Goal: Navigation & Orientation: Find specific page/section

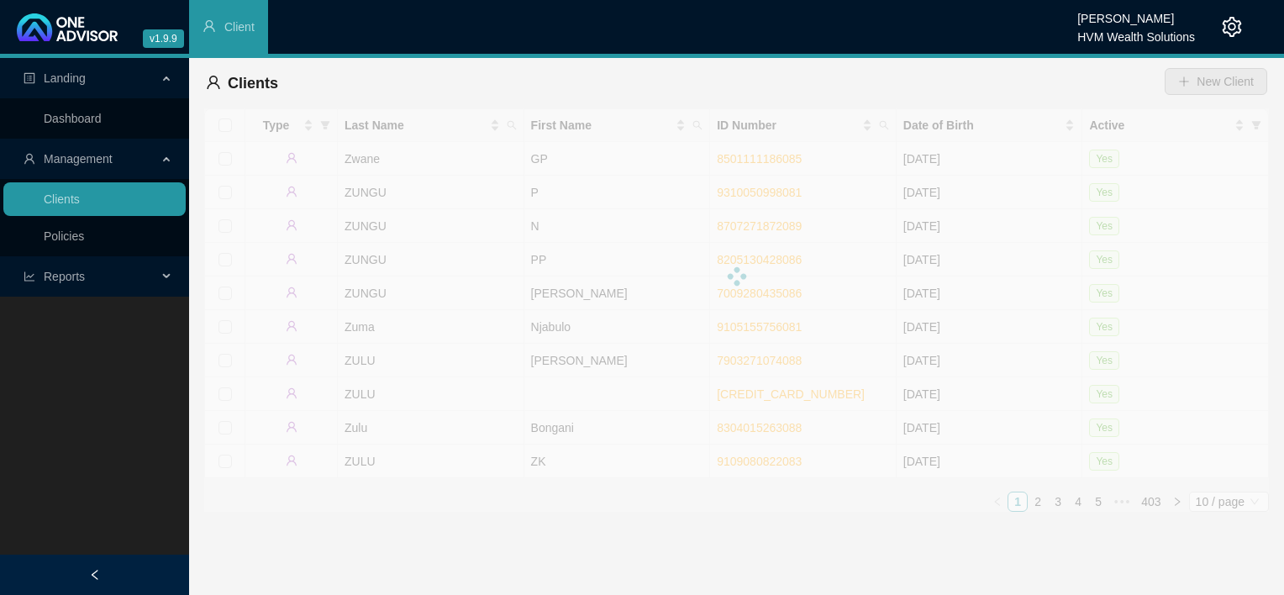
click at [693, 503] on div "Type Last Name First Name ID Number Date of Birth Active Zwane GP 8501111186085…" at bounding box center [736, 309] width 1065 height 403
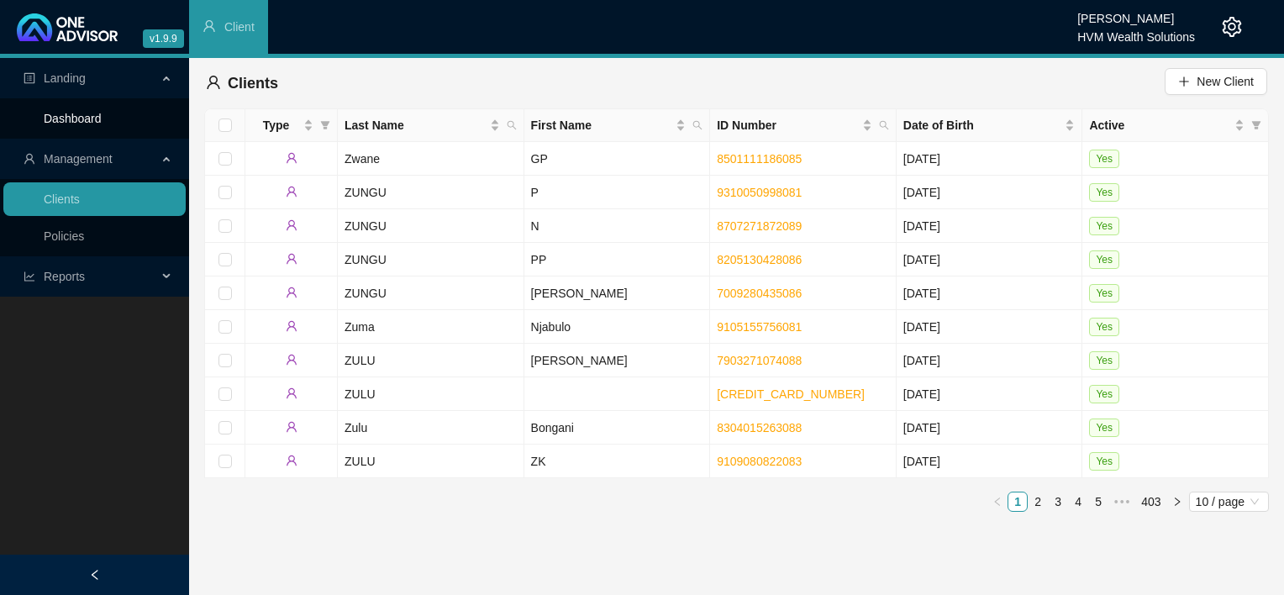
click at [60, 125] on link "Dashboard" at bounding box center [73, 118] width 58 height 13
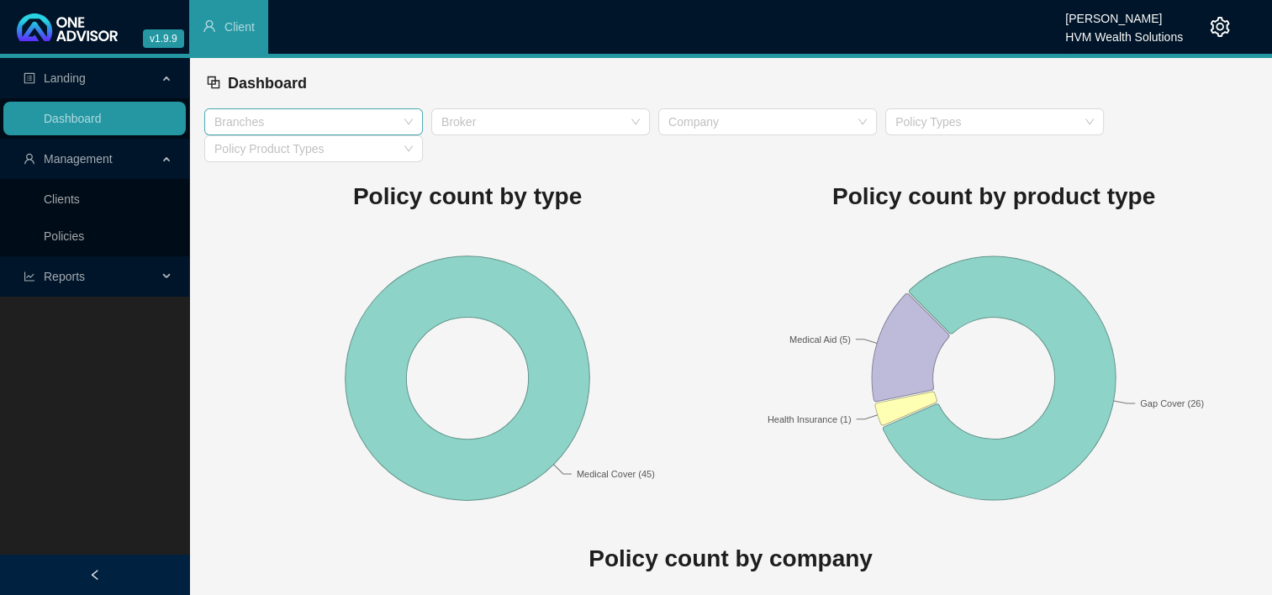
click at [366, 129] on div "Branches" at bounding box center [313, 121] width 219 height 27
click at [356, 158] on div "Medical Aid" at bounding box center [314, 155] width 192 height 18
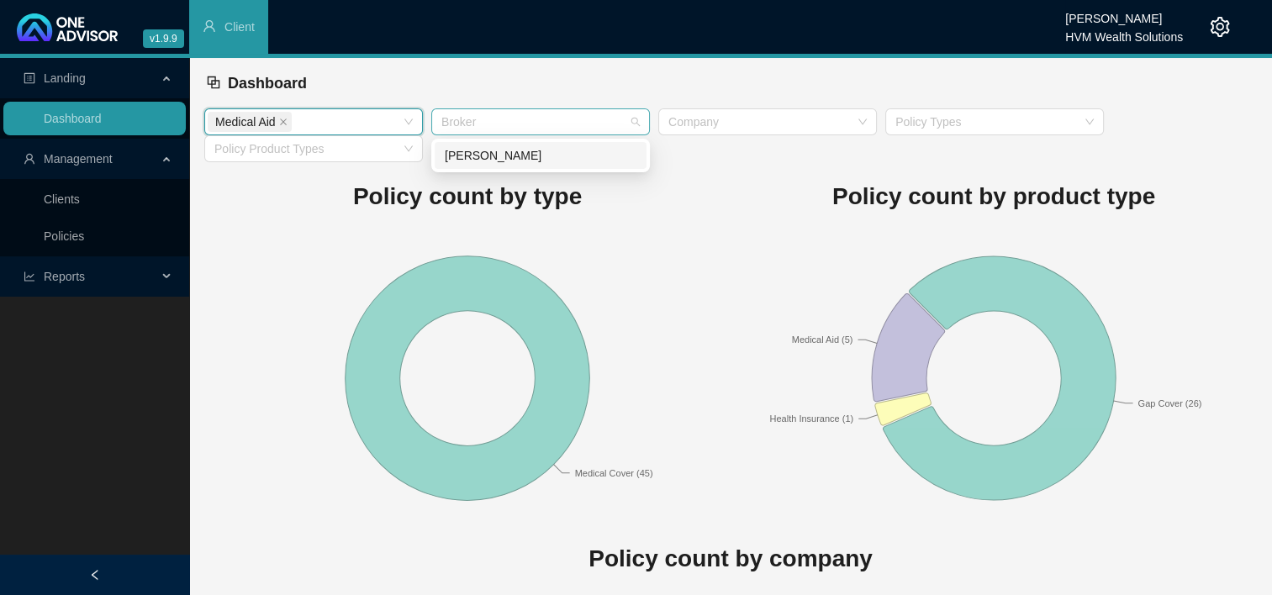
click at [541, 120] on div at bounding box center [532, 122] width 194 height 13
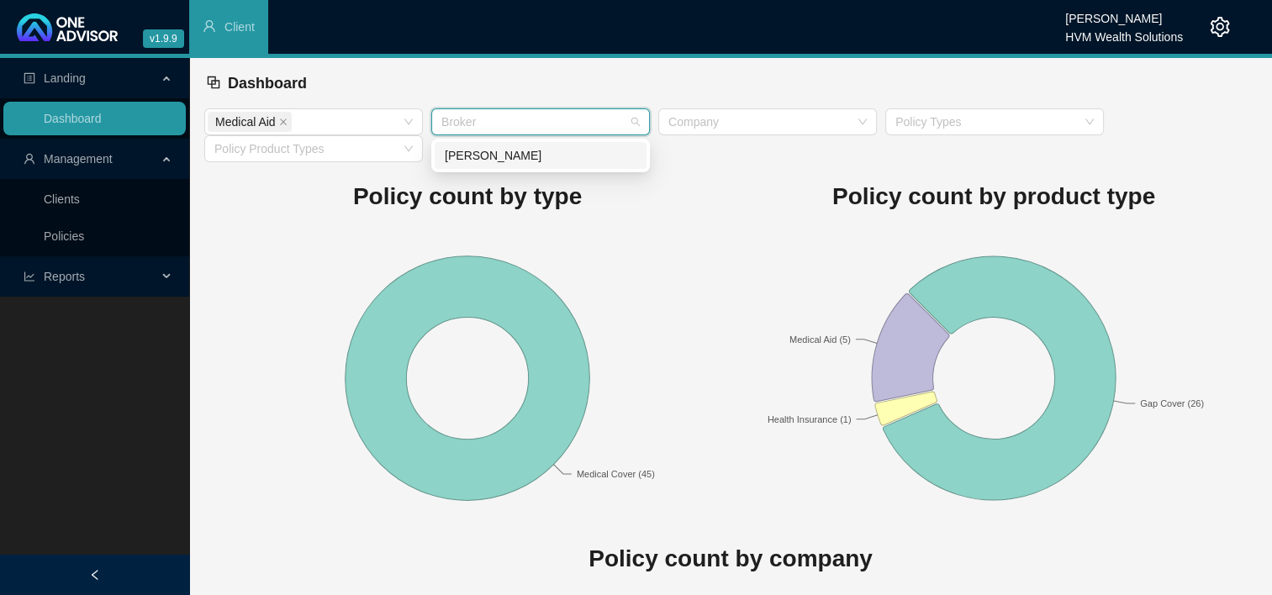
click at [532, 164] on div "[PERSON_NAME]" at bounding box center [541, 155] width 192 height 18
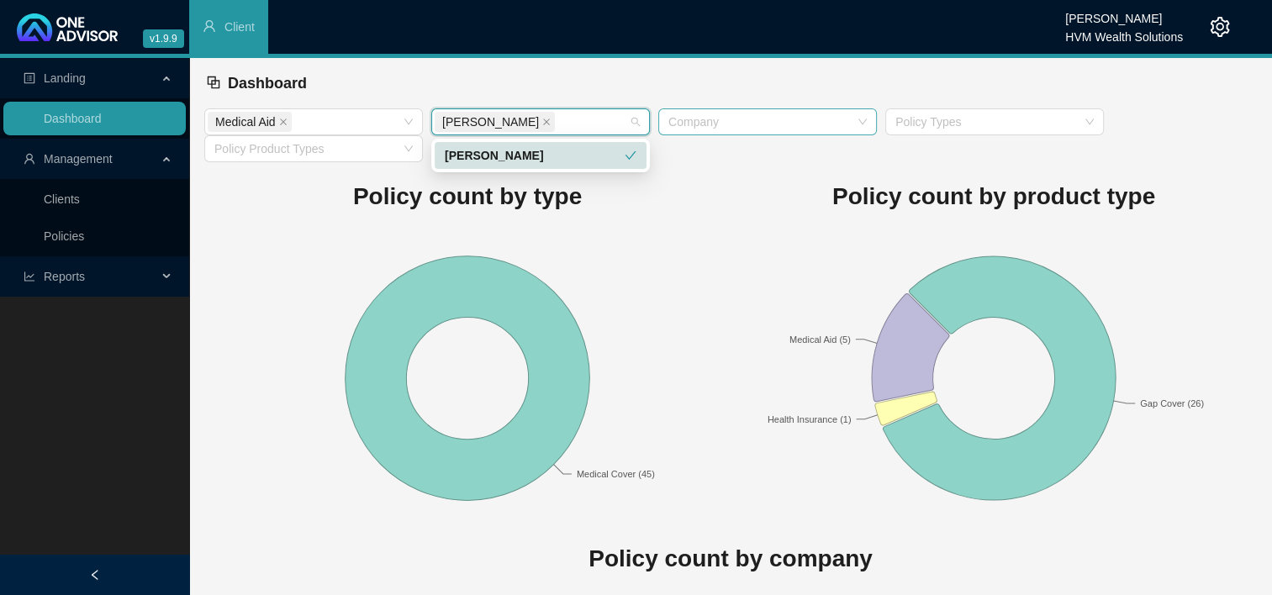
click at [761, 126] on div at bounding box center [759, 122] width 194 height 13
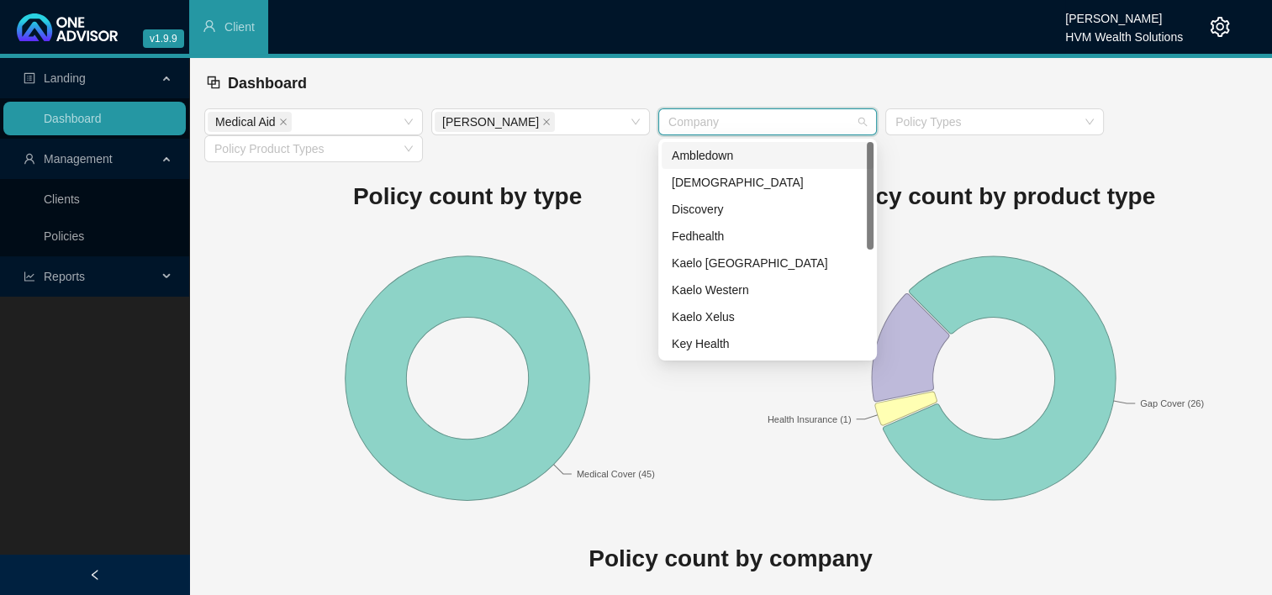
click at [945, 171] on div "Policy count by product type Gap Cover (26) Health Insurance (1) Medical Aid (5)" at bounding box center [993, 343] width 526 height 363
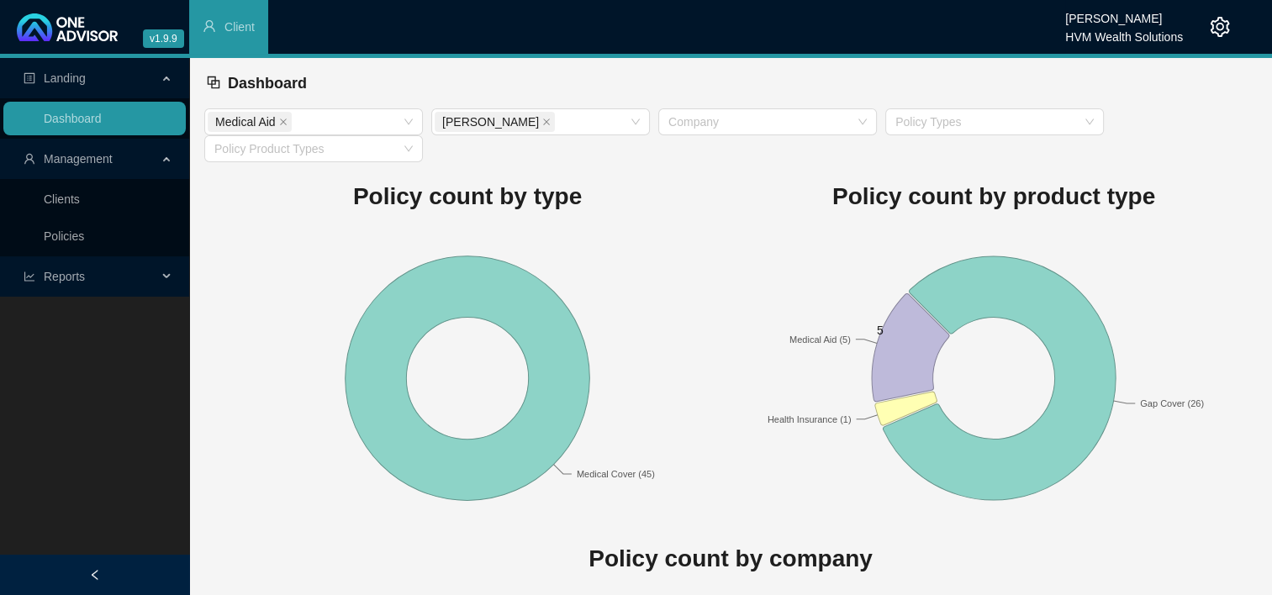
click at [893, 353] on icon at bounding box center [910, 347] width 77 height 108
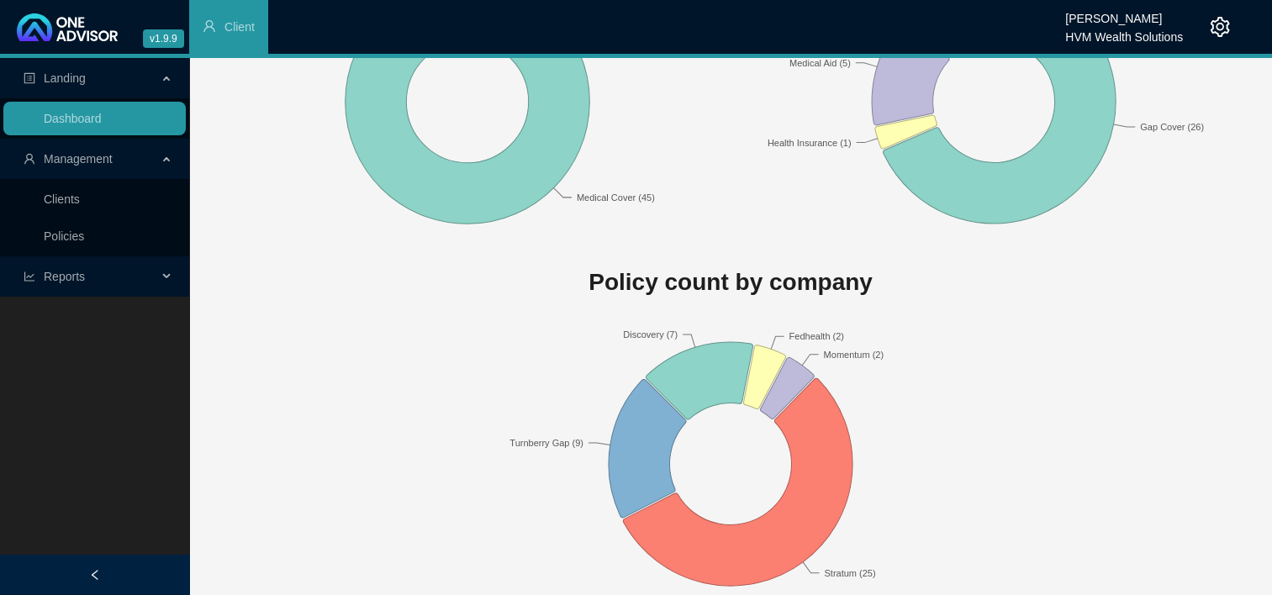
scroll to position [296, 0]
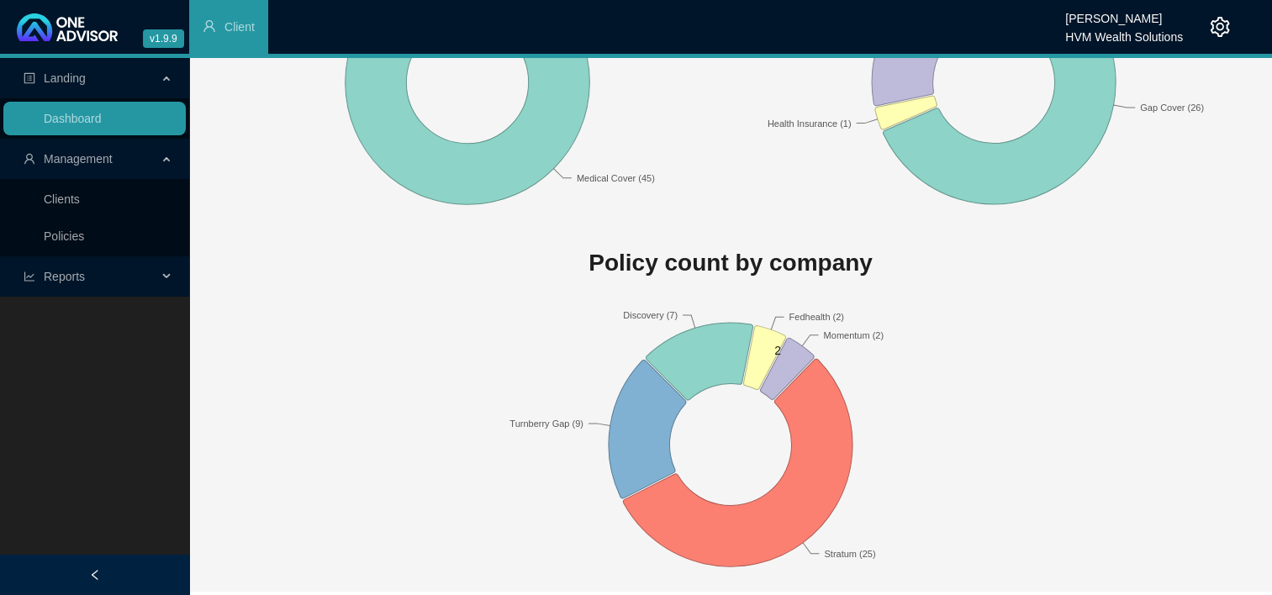
click at [777, 370] on icon at bounding box center [788, 368] width 54 height 61
click at [54, 202] on link "Clients" at bounding box center [62, 198] width 36 height 13
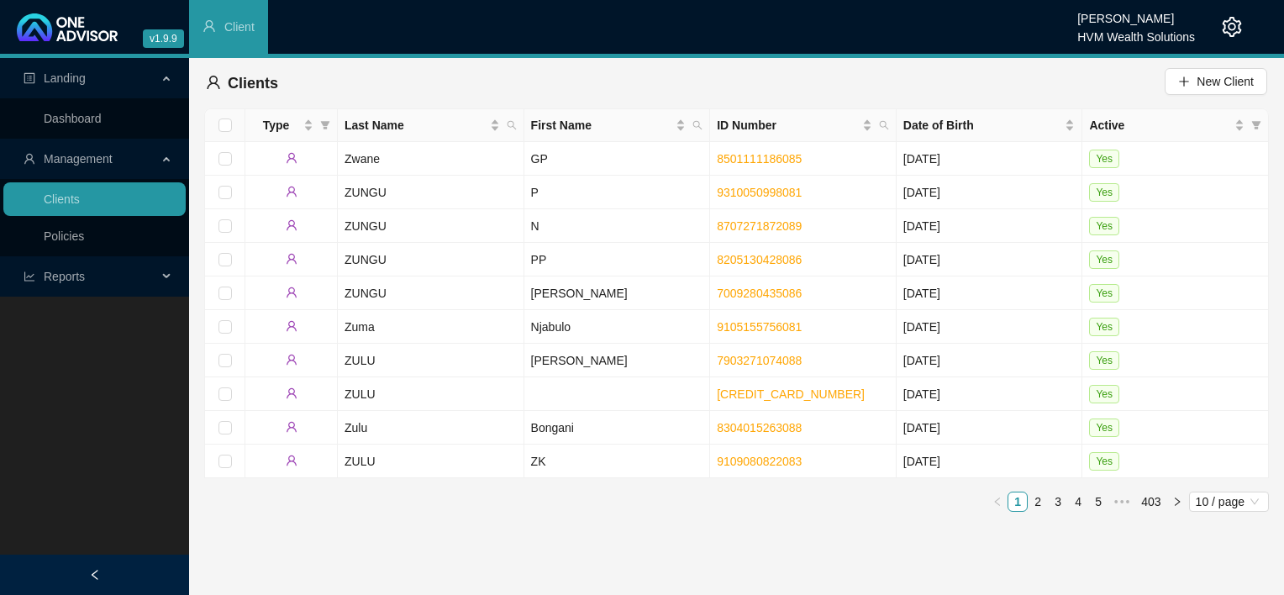
click at [917, 550] on main "Landing Dashboard Management Clients Policies Reports New Business Register Cli…" at bounding box center [642, 326] width 1284 height 537
click at [1046, 503] on link "2" at bounding box center [1038, 502] width 18 height 18
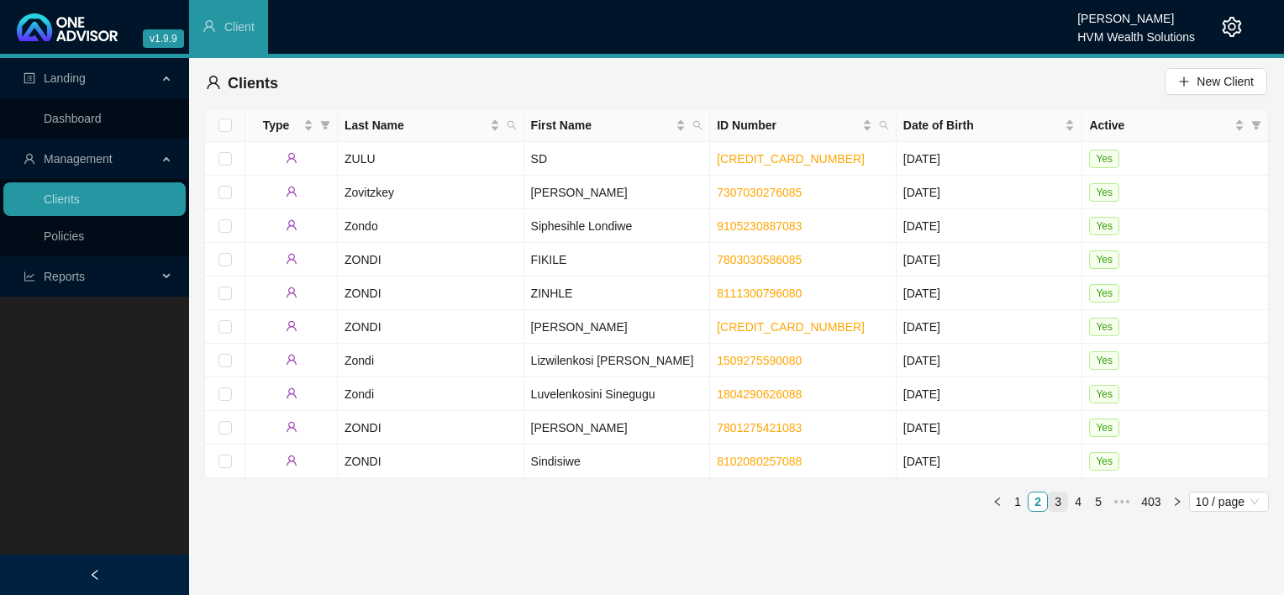
click at [1057, 504] on link "3" at bounding box center [1058, 502] width 18 height 18
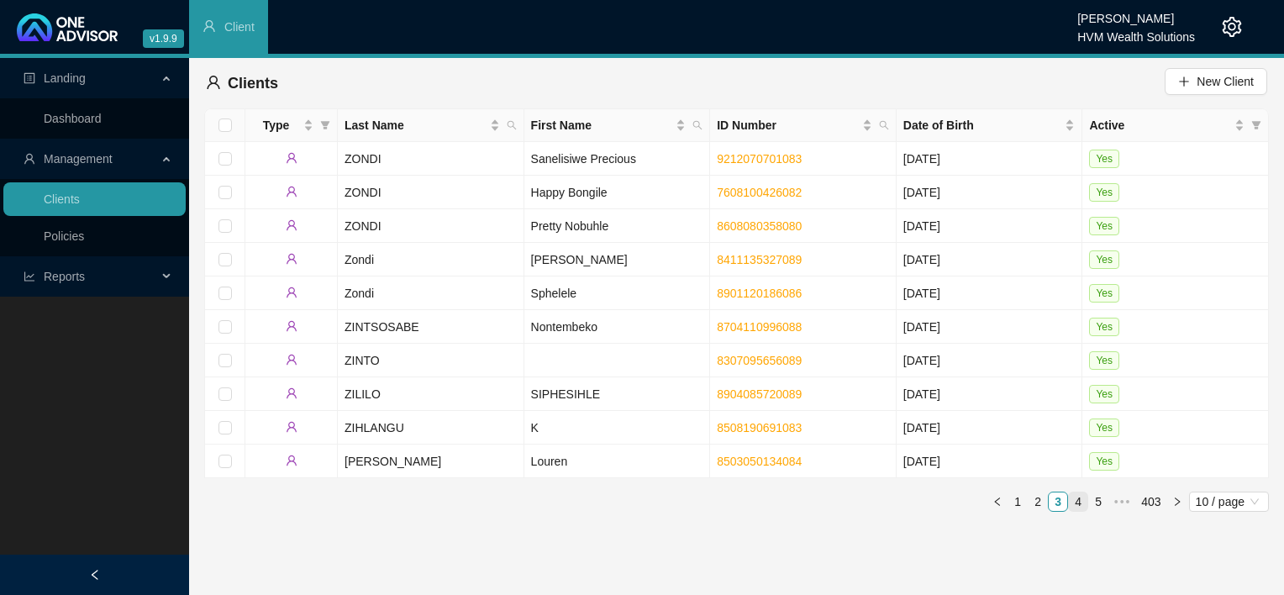
click at [1078, 502] on link "4" at bounding box center [1078, 502] width 18 height 18
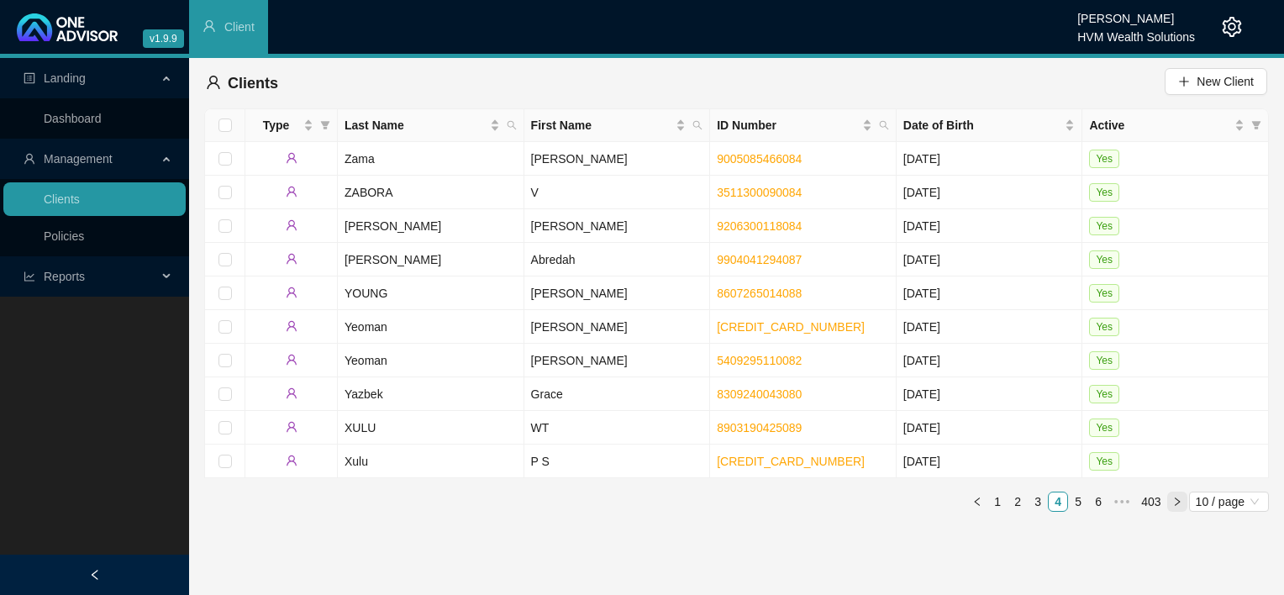
click at [1177, 508] on button "button" at bounding box center [1178, 502] width 20 height 20
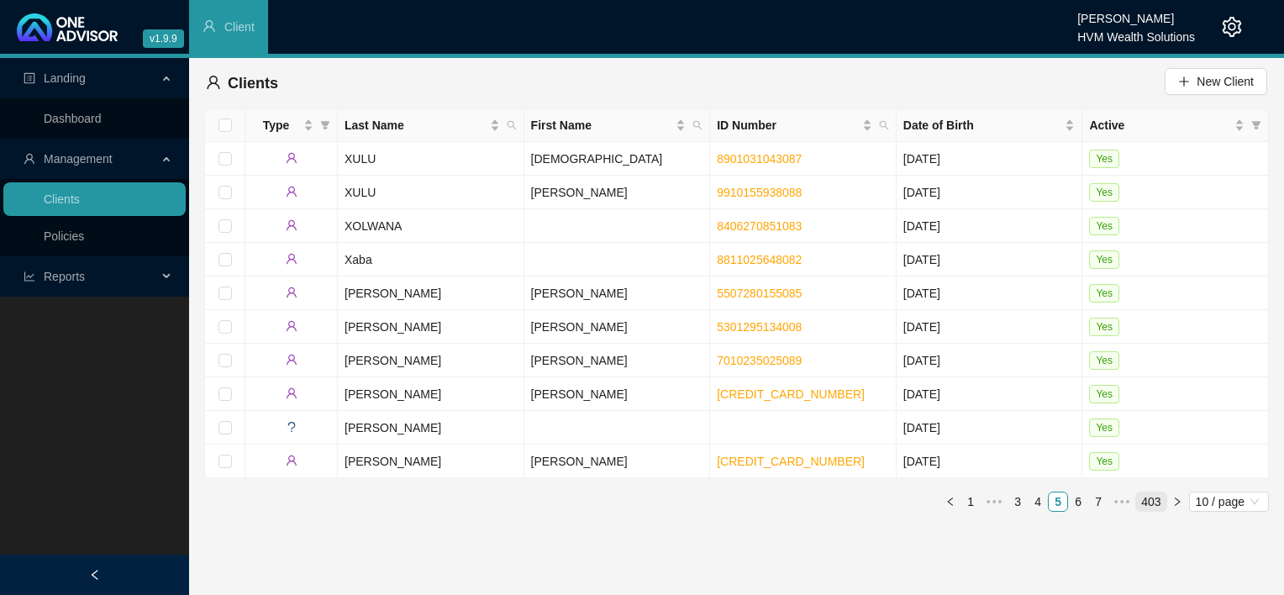
click at [1152, 504] on link "403" at bounding box center [1150, 502] width 29 height 18
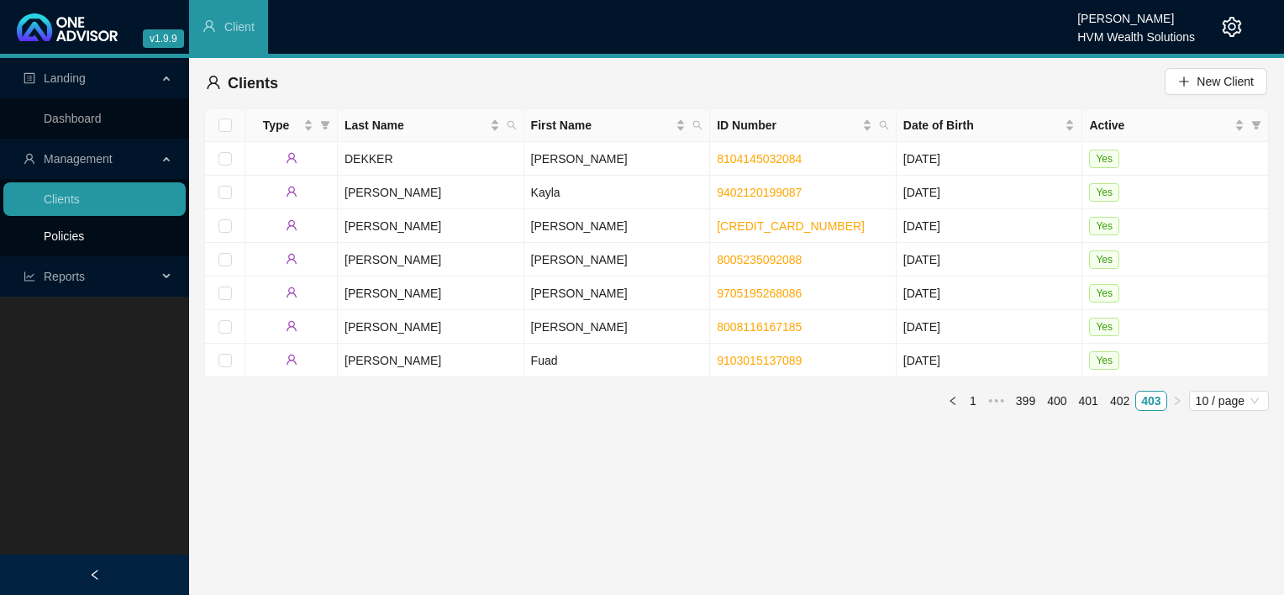
click at [58, 235] on link "Policies" at bounding box center [64, 235] width 40 height 13
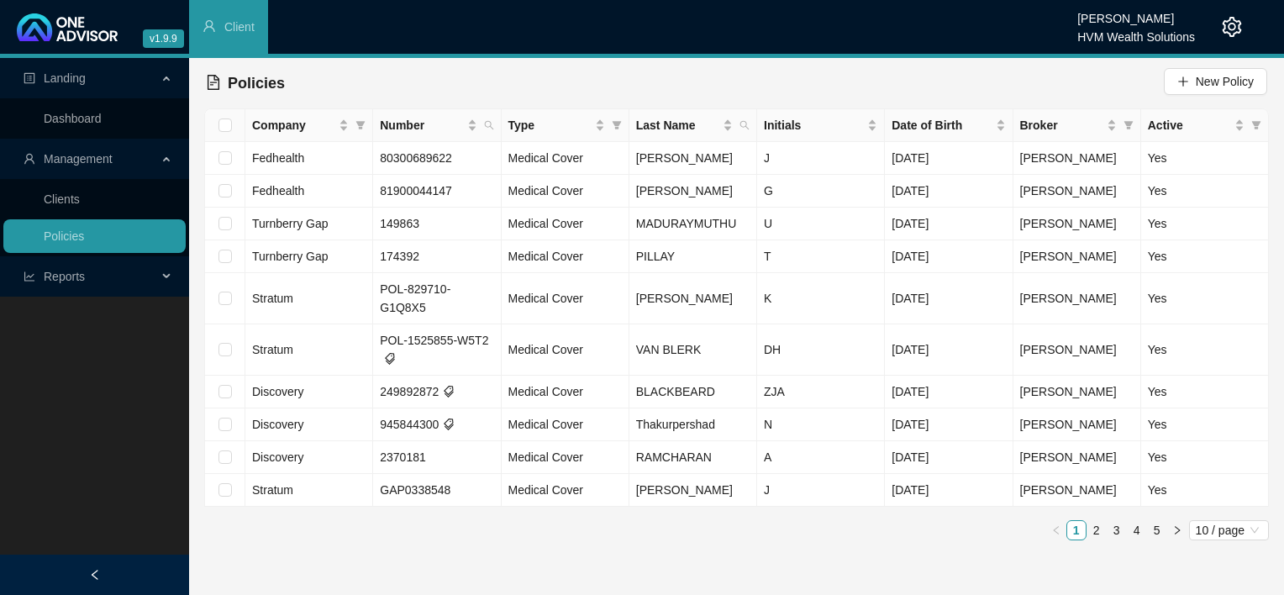
click at [793, 551] on main "Landing Dashboard Management Clients Policies Reports New Business Register Pol…" at bounding box center [642, 326] width 1284 height 537
click at [1177, 525] on icon "right" at bounding box center [1177, 529] width 5 height 8
